Goal: Task Accomplishment & Management: Manage account settings

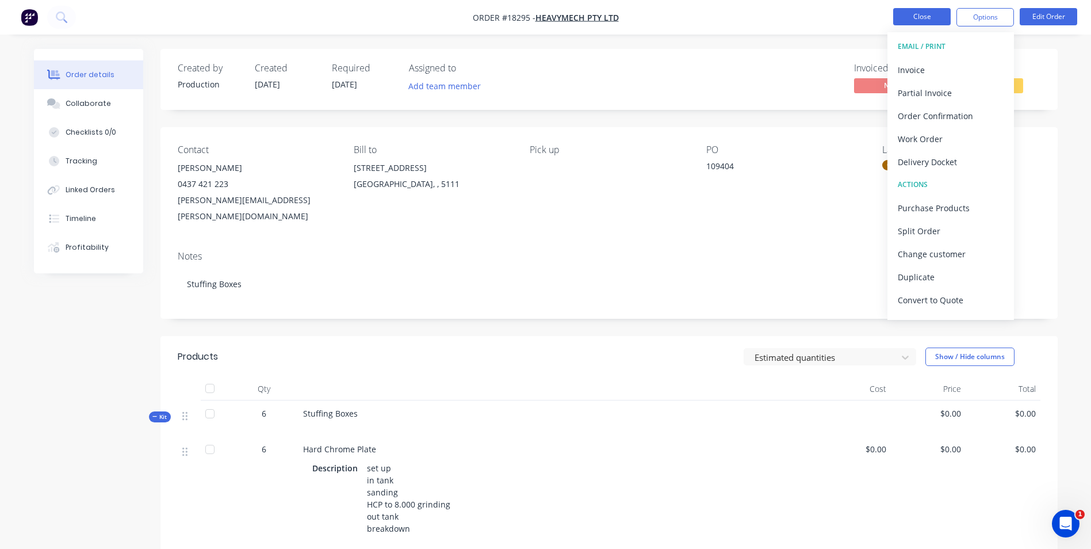
click at [898, 13] on button "Close" at bounding box center [922, 16] width 58 height 17
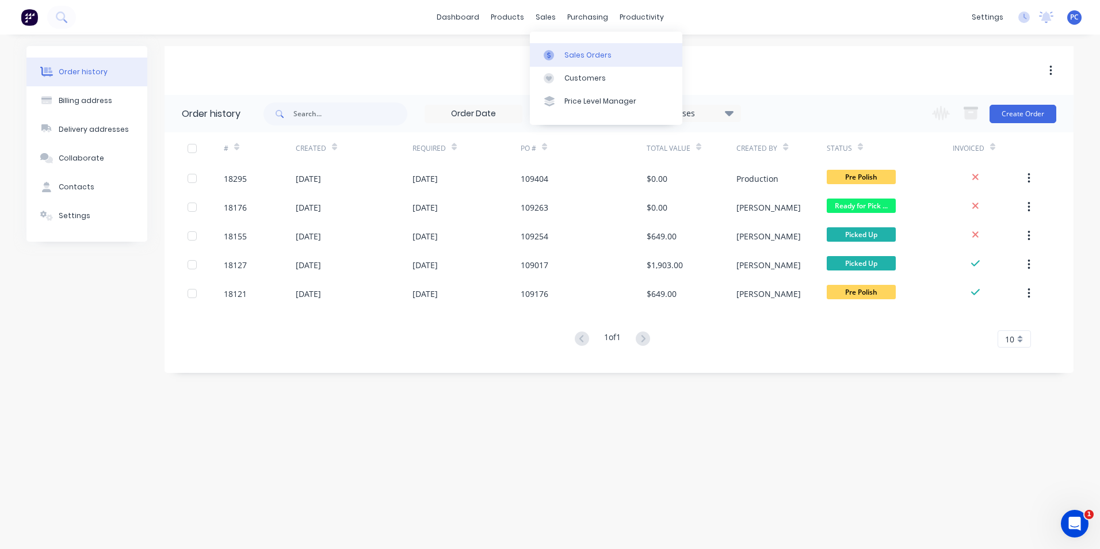
click at [558, 59] on div at bounding box center [552, 55] width 17 height 10
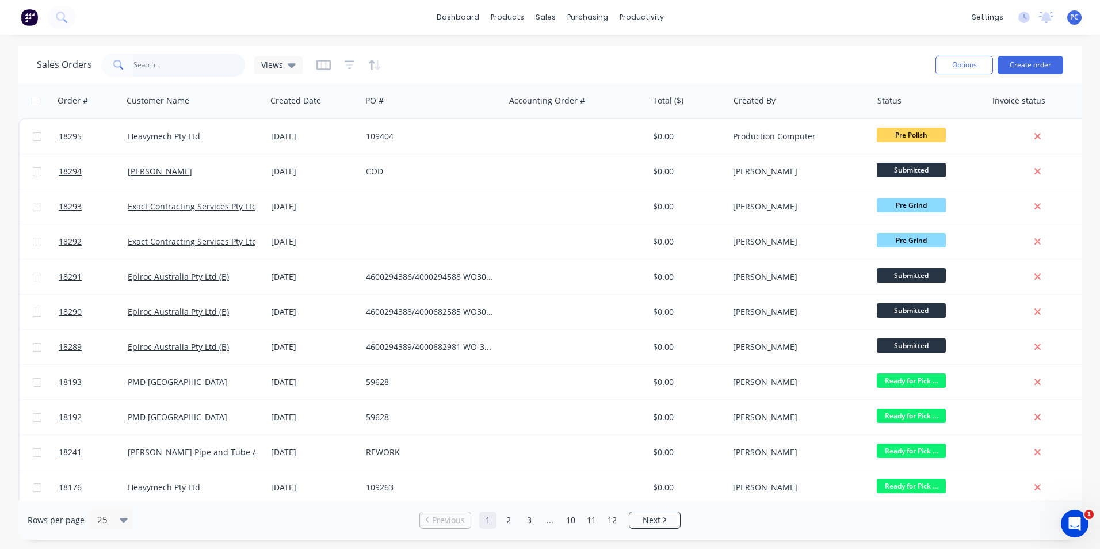
click at [208, 66] on input "text" at bounding box center [189, 64] width 112 height 23
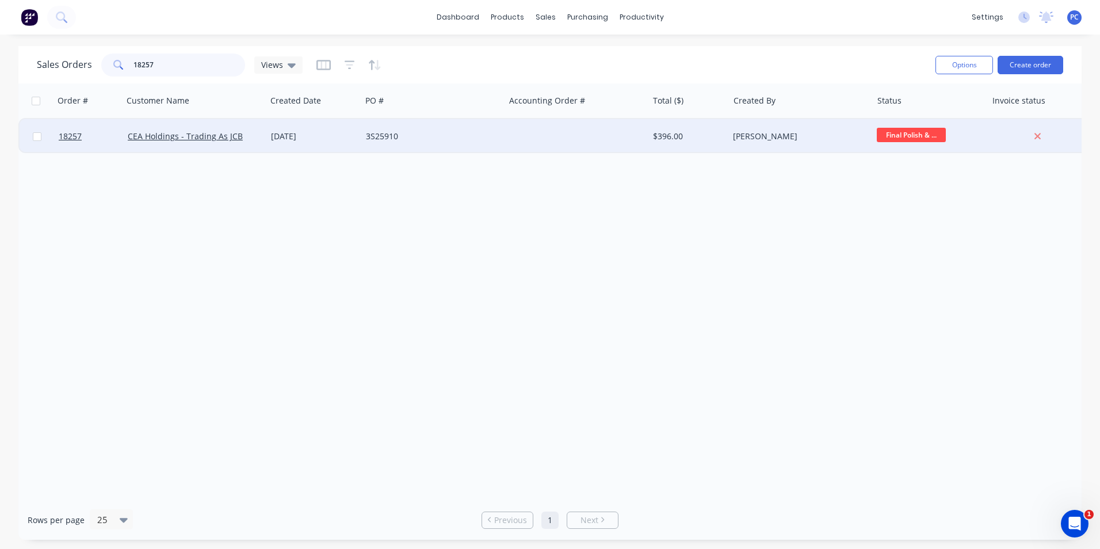
type input "18257"
click at [471, 134] on div "3S25910" at bounding box center [430, 137] width 128 height 12
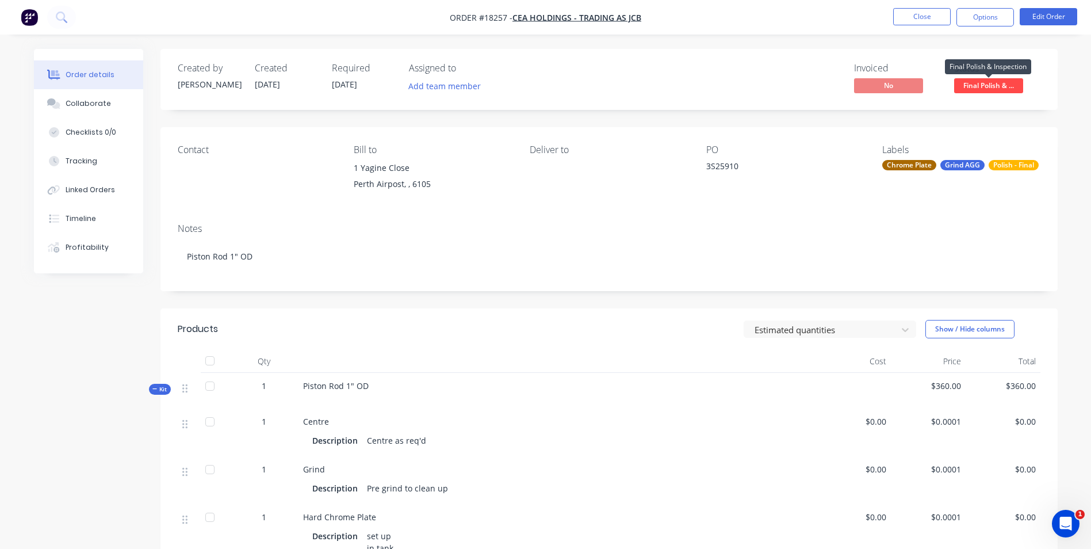
click at [963, 83] on span "Final Polish & ..." at bounding box center [988, 85] width 69 height 14
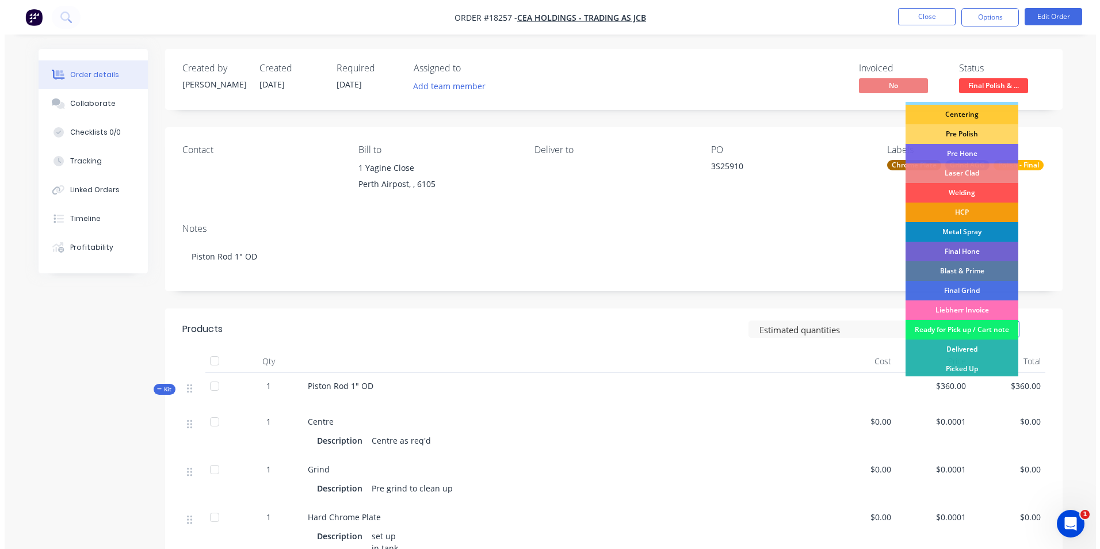
scroll to position [115, 0]
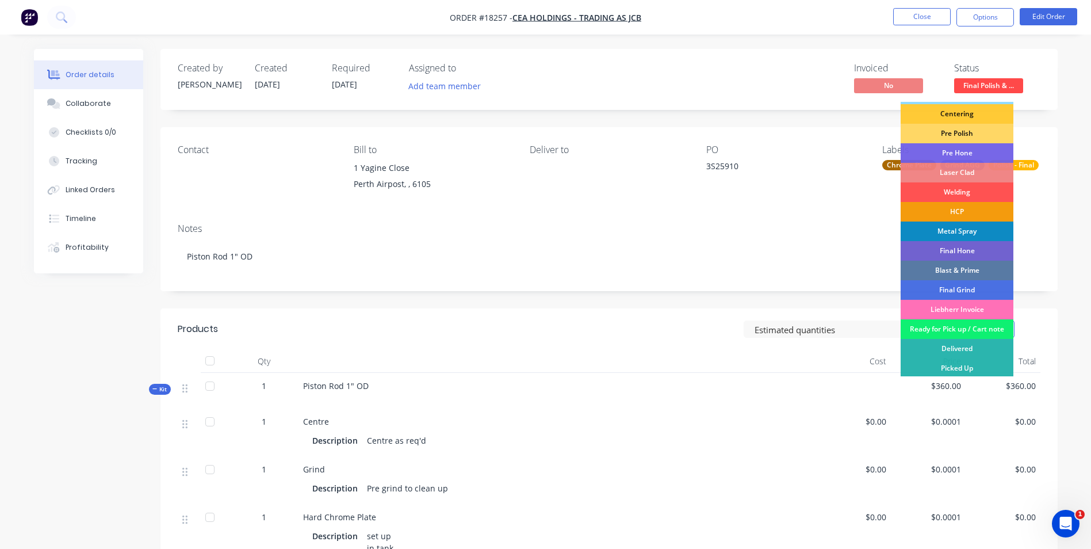
click at [939, 328] on div "Ready for Pick up / Cart note" at bounding box center [957, 329] width 113 height 20
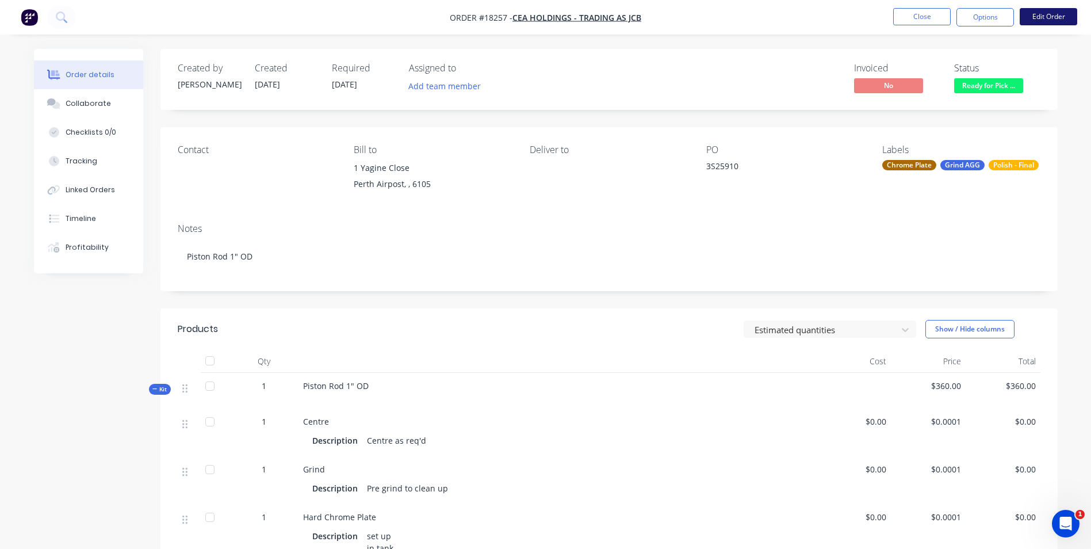
click at [1042, 12] on button "Edit Order" at bounding box center [1049, 16] width 58 height 17
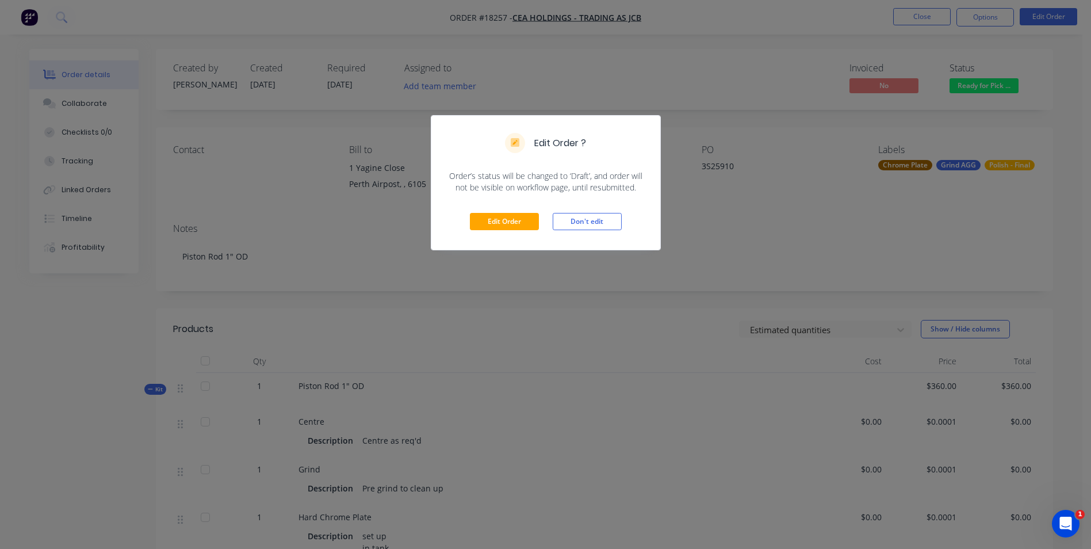
click at [490, 212] on div "Edit Order Don't edit" at bounding box center [545, 221] width 229 height 56
click at [506, 221] on button "Edit Order" at bounding box center [504, 221] width 69 height 17
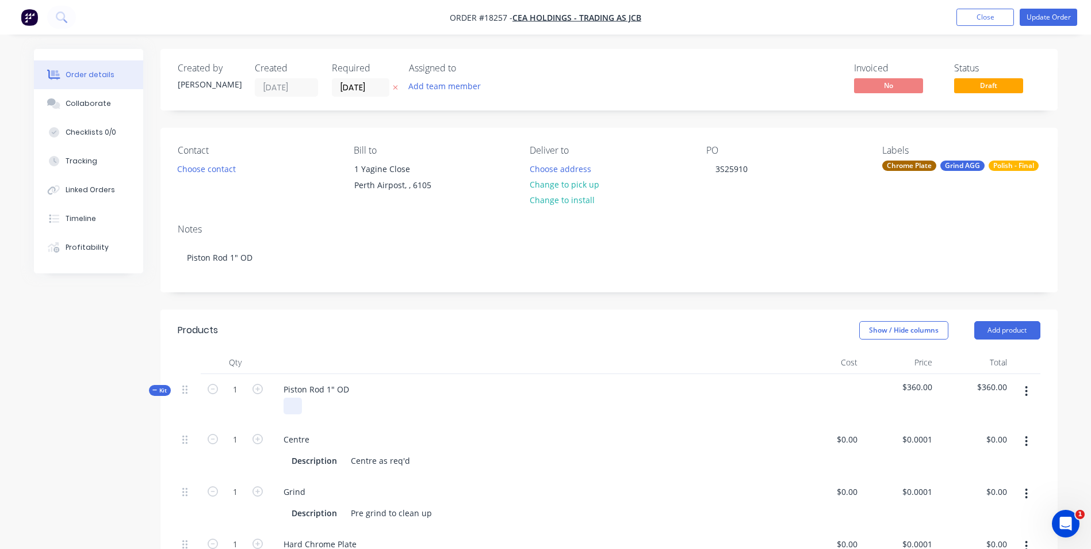
click at [299, 407] on div at bounding box center [293, 405] width 18 height 17
click at [448, 326] on div "Show / Hide columns Add product" at bounding box center [700, 330] width 679 height 18
click at [566, 184] on button "Change to pick up" at bounding box center [564, 185] width 82 height 16
click at [549, 160] on div "Pick up Change to delivery Change to install" at bounding box center [609, 171] width 158 height 52
click at [543, 172] on div at bounding box center [539, 168] width 18 height 17
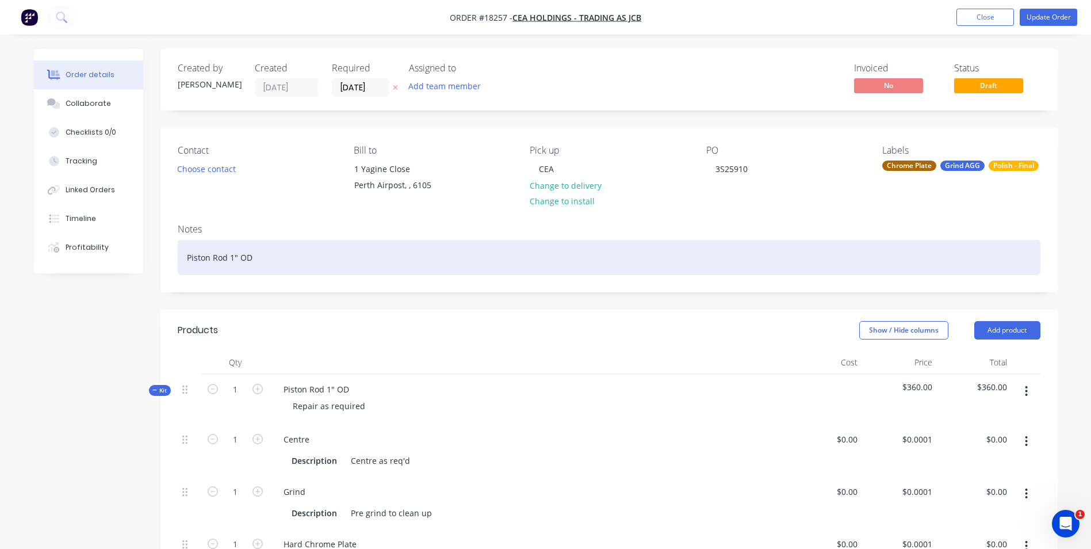
click at [636, 239] on div "Notes Piston Rod 1" OD" at bounding box center [608, 253] width 897 height 77
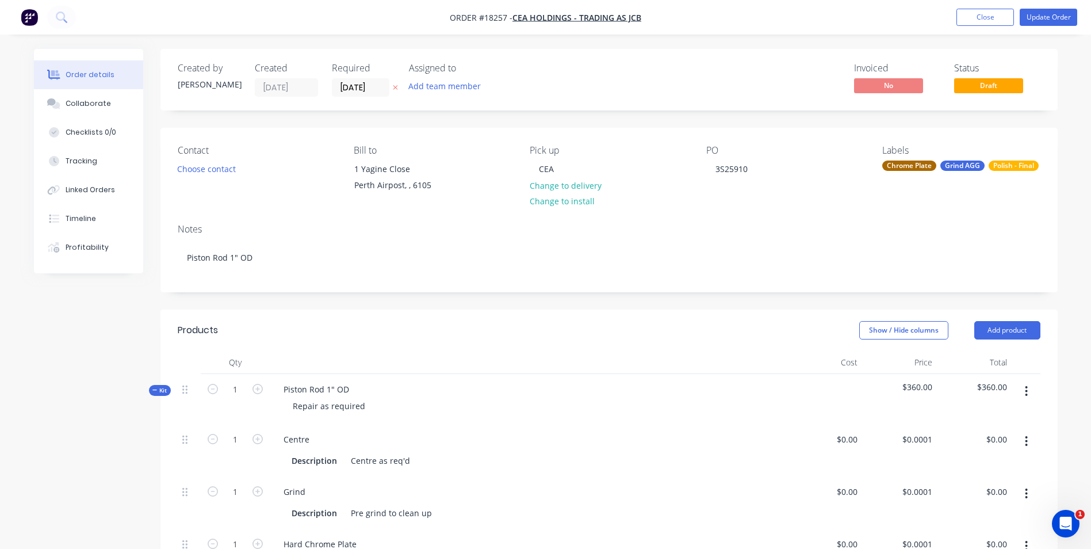
click at [1058, 30] on nav "Order #18257 - CEA Holdings - Trading As JCB Add product Close Update Order" at bounding box center [545, 17] width 1091 height 35
click at [1058, 22] on button "Update Order" at bounding box center [1049, 17] width 58 height 17
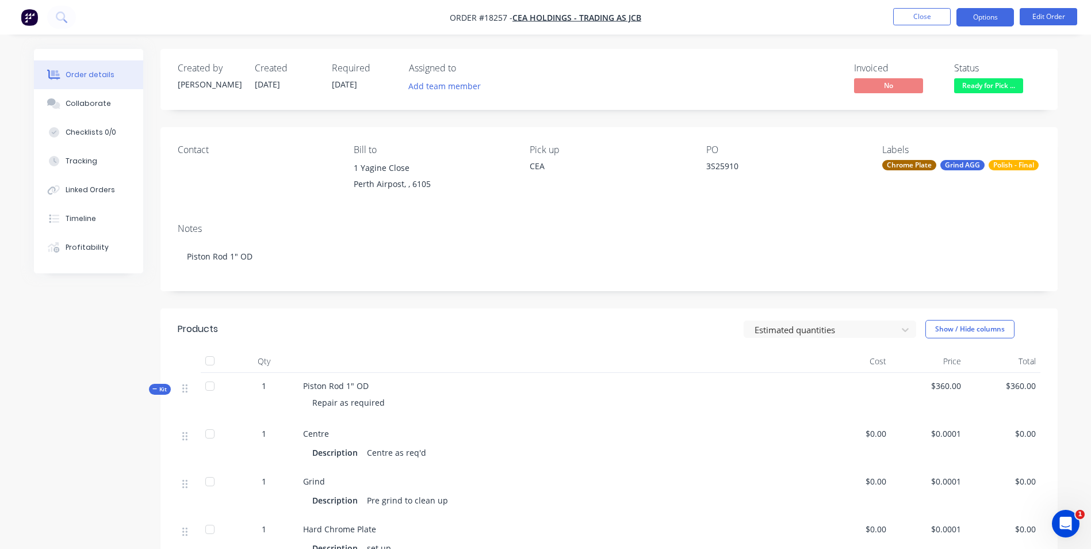
click at [992, 17] on button "Options" at bounding box center [986, 17] width 58 height 18
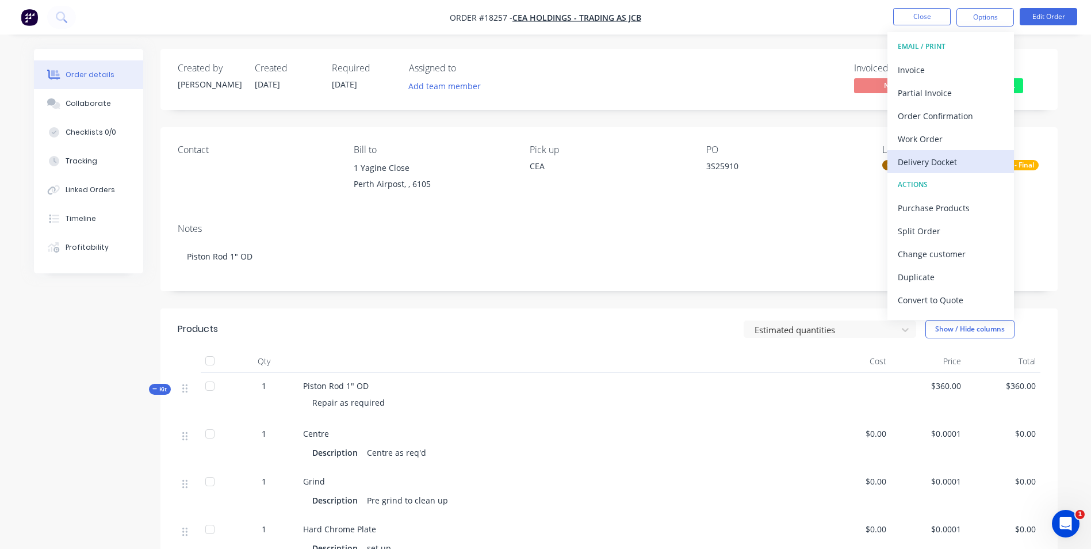
click at [942, 160] on div "Delivery Docket" at bounding box center [951, 162] width 106 height 17
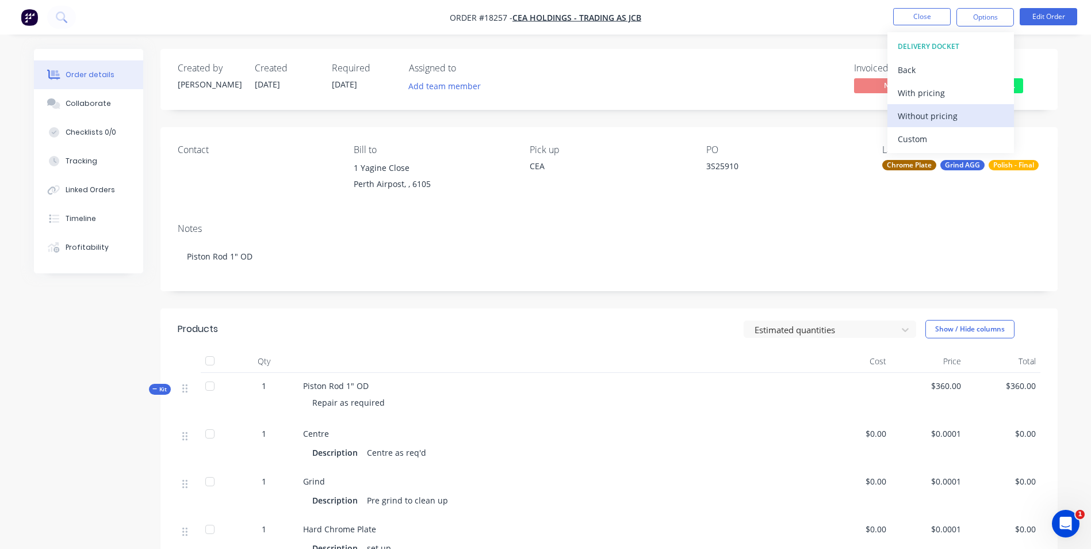
click at [945, 116] on div "Without pricing" at bounding box center [951, 116] width 106 height 17
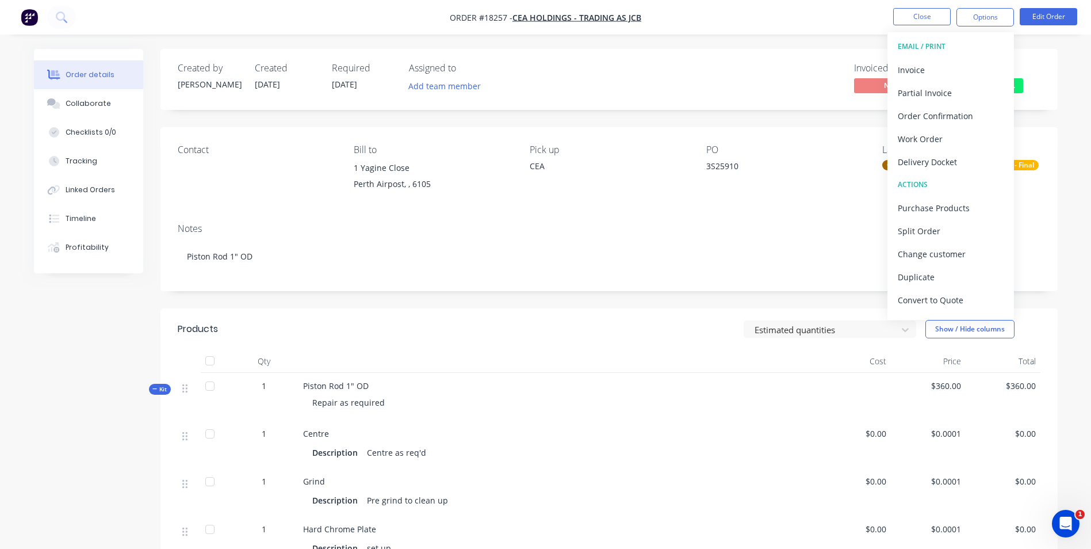
drag, startPoint x: 800, startPoint y: 61, endPoint x: 892, endPoint y: 14, distance: 102.9
click at [809, 53] on div "Created by [PERSON_NAME] Created [DATE] Required [DATE] Assigned to Add team me…" at bounding box center [608, 79] width 897 height 61
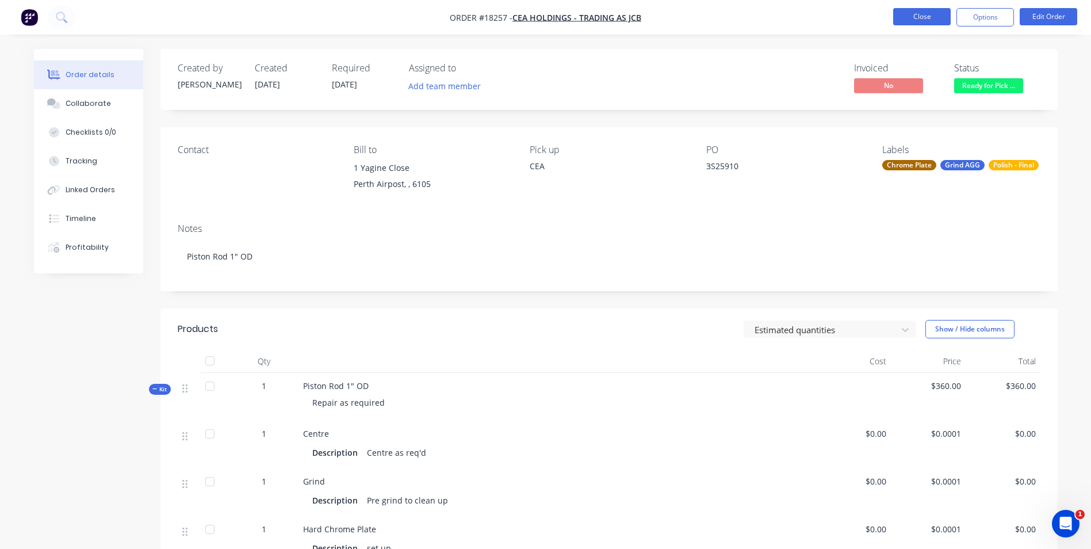
click at [897, 11] on button "Close" at bounding box center [922, 16] width 58 height 17
